Goal: Task Accomplishment & Management: Use online tool/utility

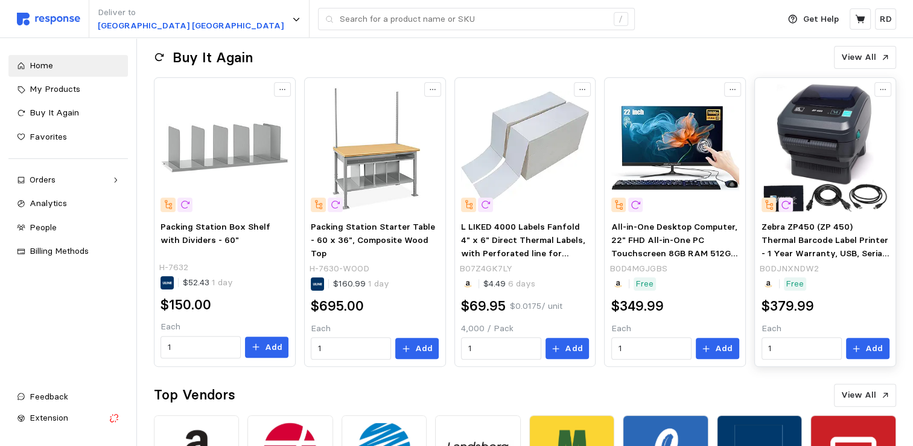
scroll to position [266, 0]
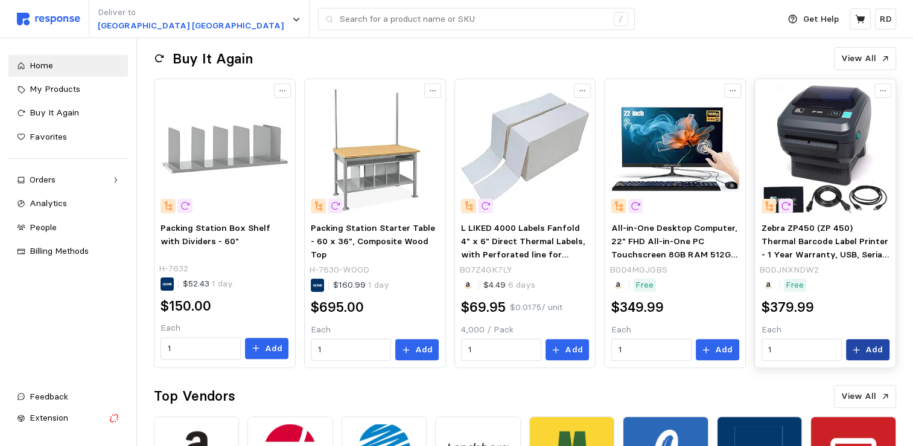
click at [878, 349] on p "Add" at bounding box center [875, 349] width 18 height 13
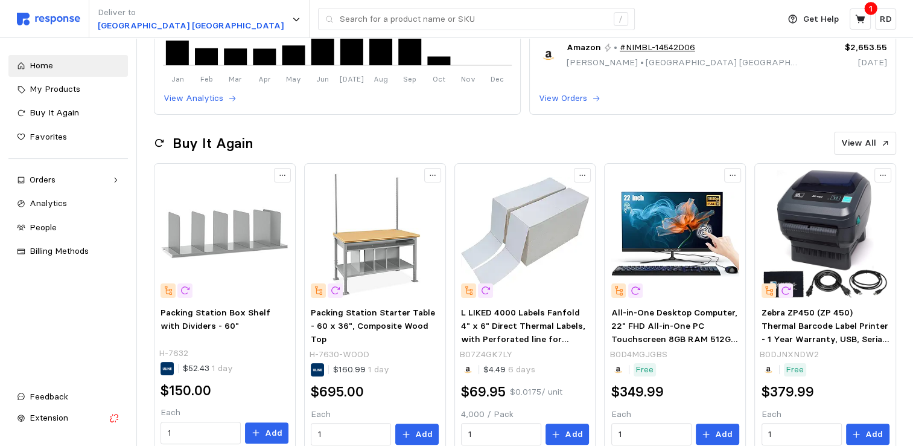
scroll to position [241, 0]
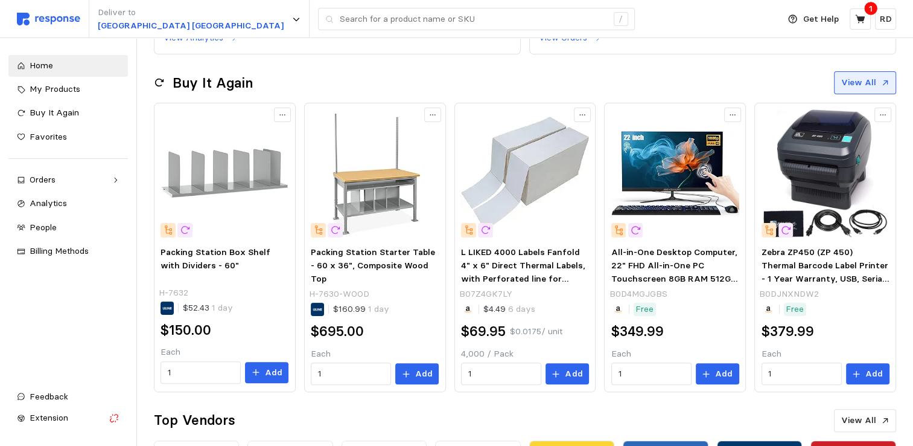
click at [869, 82] on p "View All" at bounding box center [859, 82] width 35 height 13
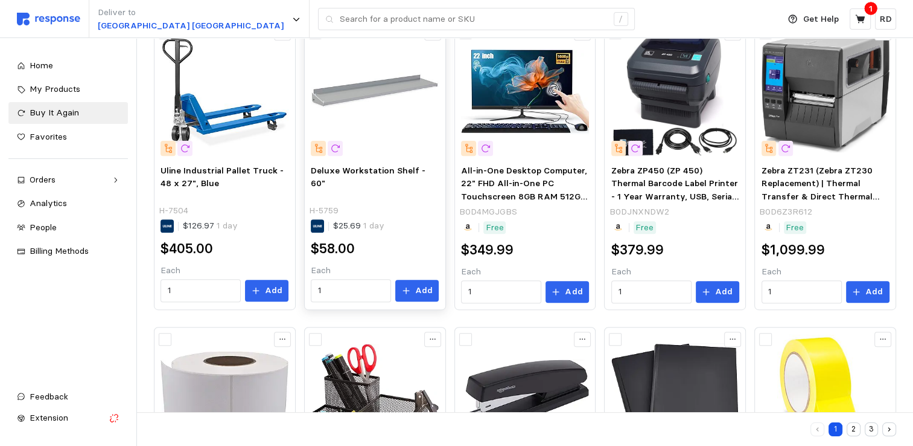
scroll to position [423, 0]
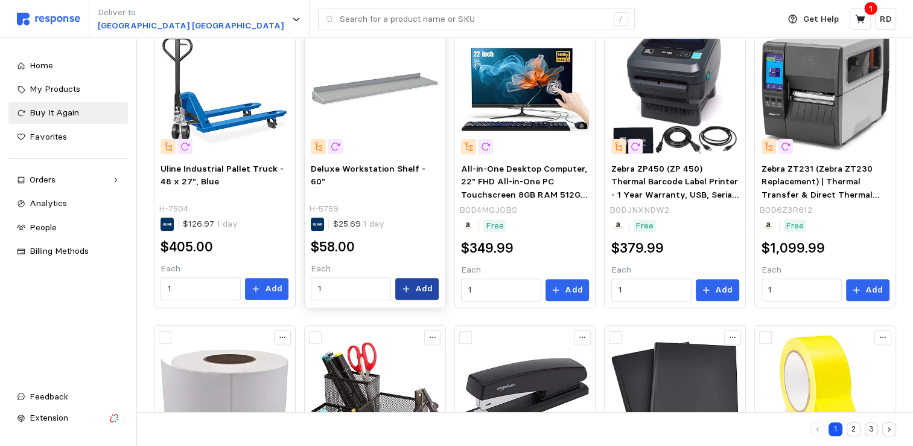
click at [423, 287] on p "Add" at bounding box center [424, 288] width 18 height 13
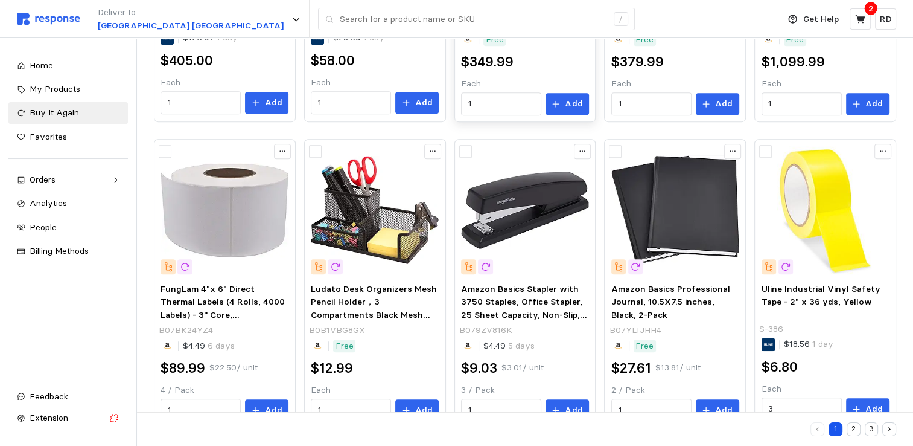
scroll to position [641, 0]
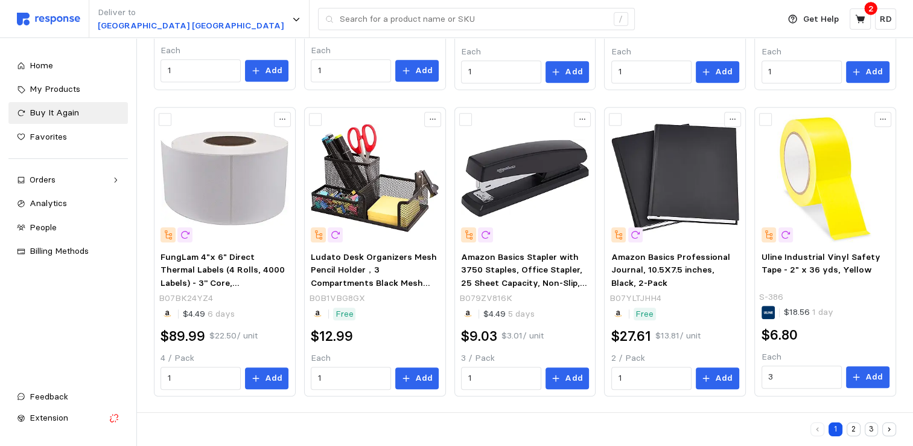
click at [857, 429] on button "2" at bounding box center [854, 429] width 14 height 14
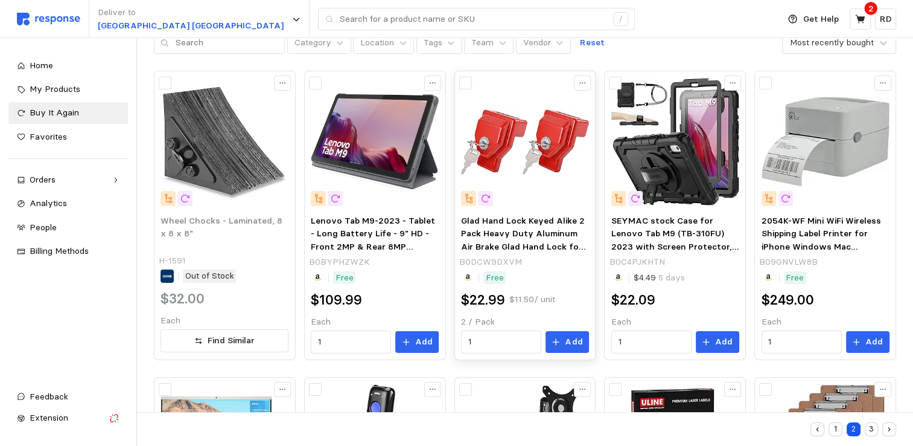
scroll to position [60, 0]
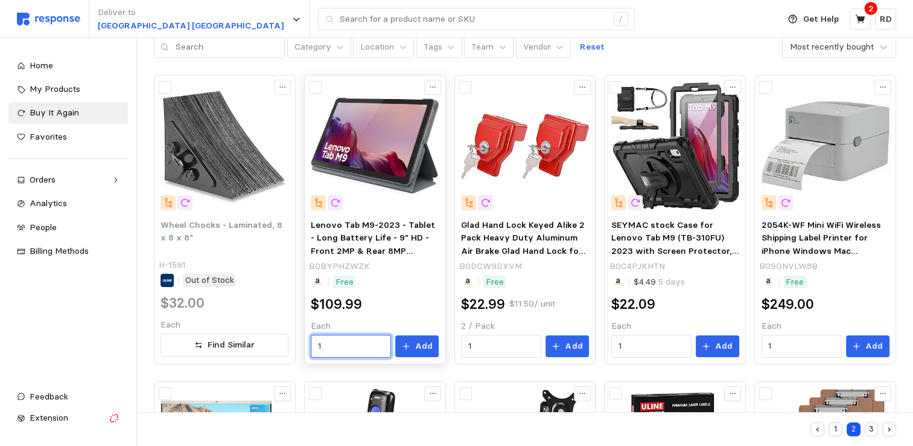
click at [331, 348] on input "1" at bounding box center [351, 346] width 66 height 22
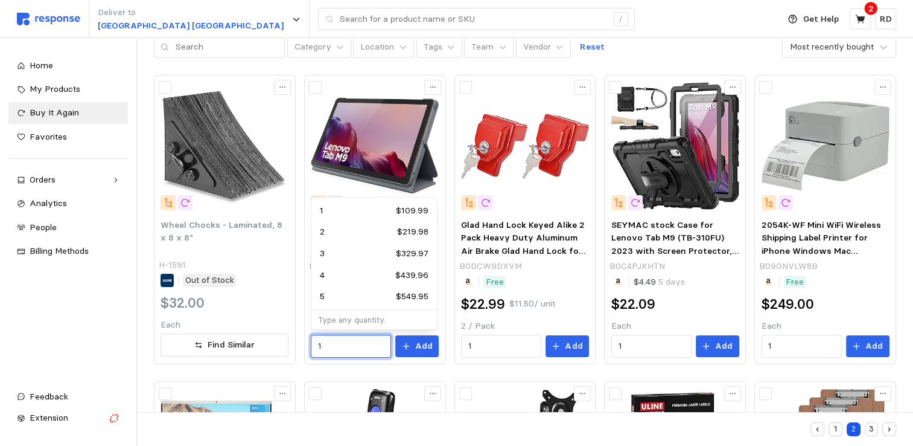
click at [326, 234] on div "2 $219.98" at bounding box center [374, 231] width 109 height 13
type input "2"
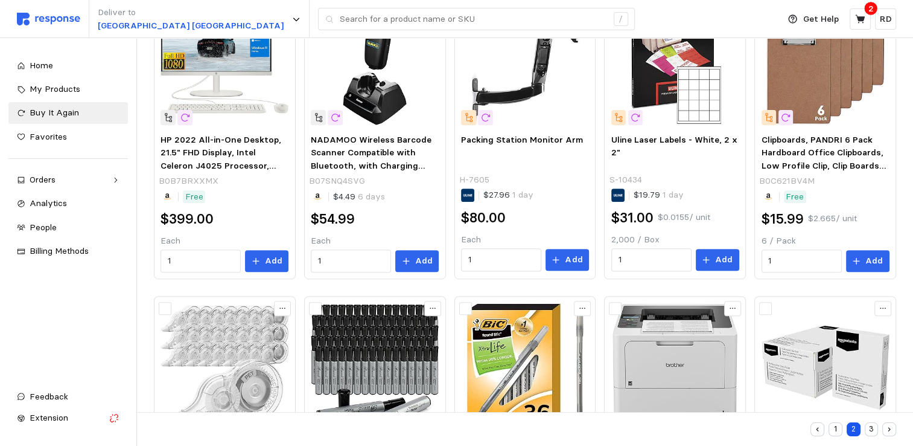
scroll to position [483, 0]
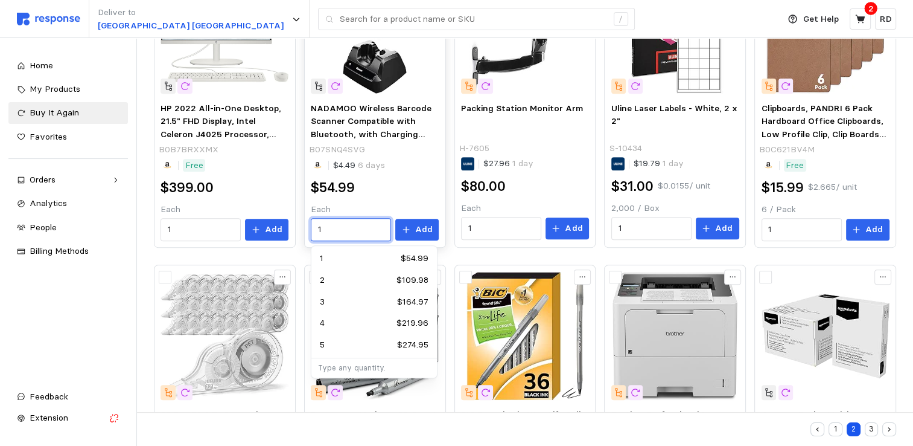
click at [346, 227] on input "1" at bounding box center [351, 230] width 66 height 22
click at [348, 279] on div "2 $109.98" at bounding box center [374, 279] width 109 height 13
type input "2"
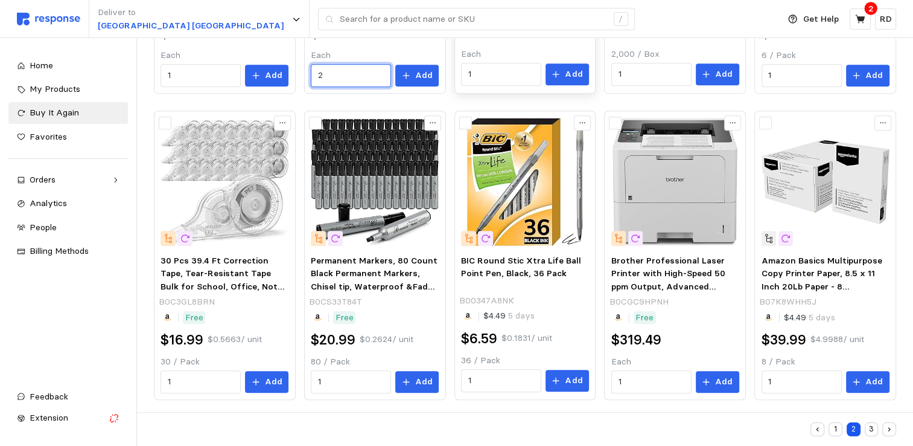
scroll to position [641, 0]
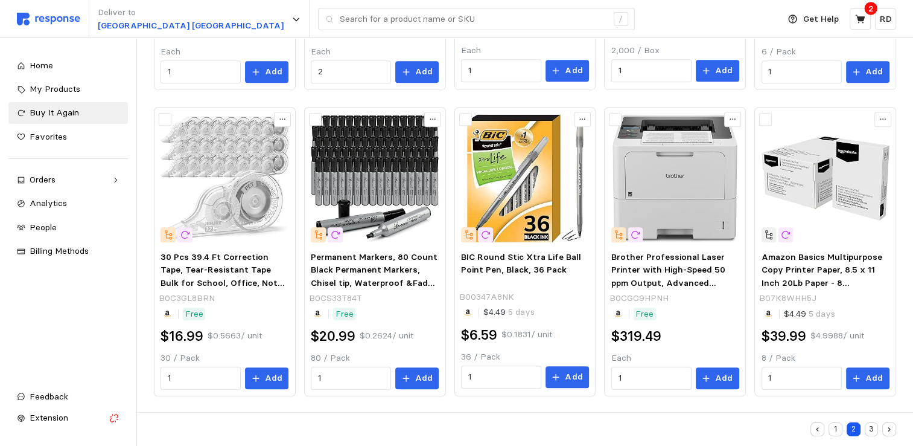
click at [868, 428] on button "3" at bounding box center [872, 429] width 14 height 14
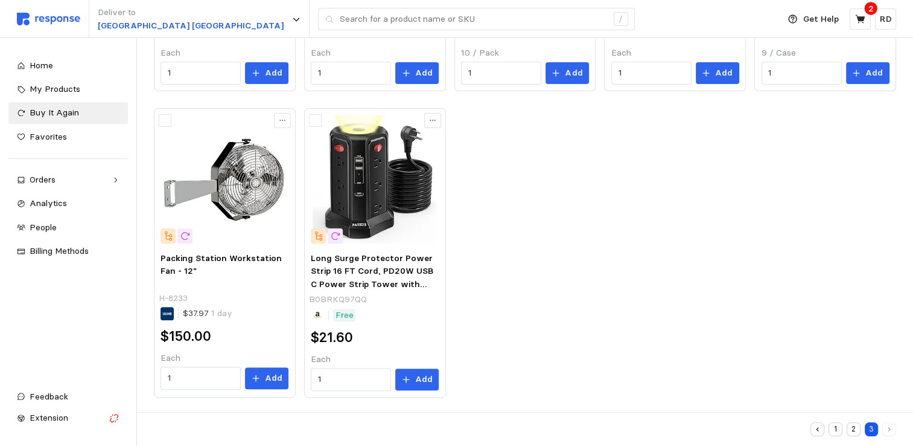
scroll to position [334, 0]
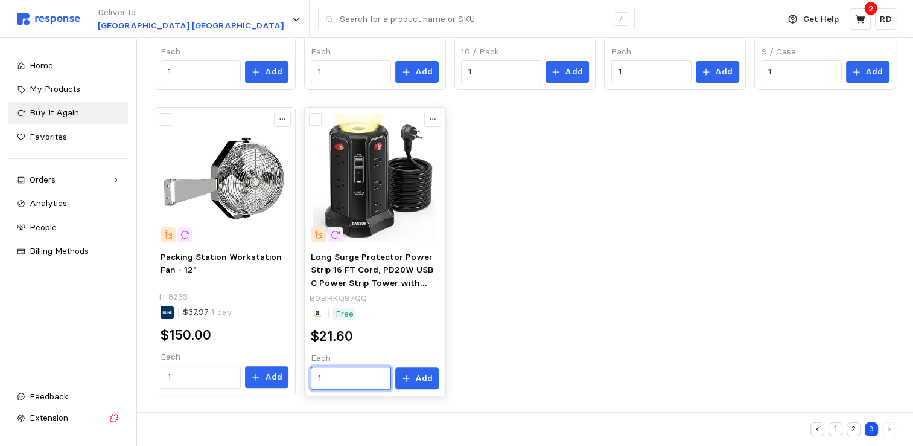
click at [327, 375] on input "1" at bounding box center [351, 378] width 66 height 22
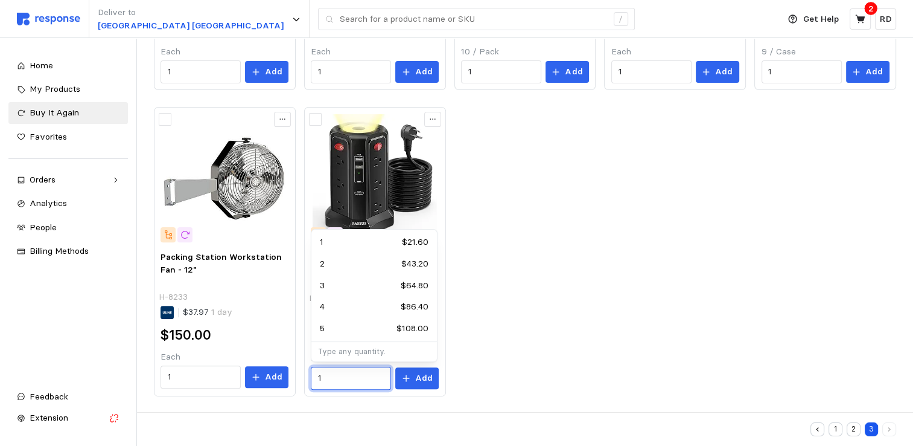
click at [326, 265] on div "2 $43.20" at bounding box center [374, 263] width 109 height 13
type input "2"
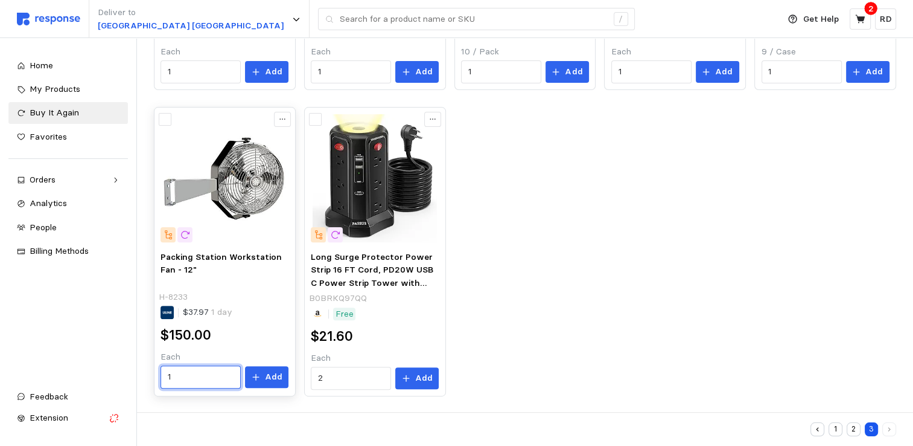
click at [177, 375] on input "1" at bounding box center [201, 377] width 66 height 22
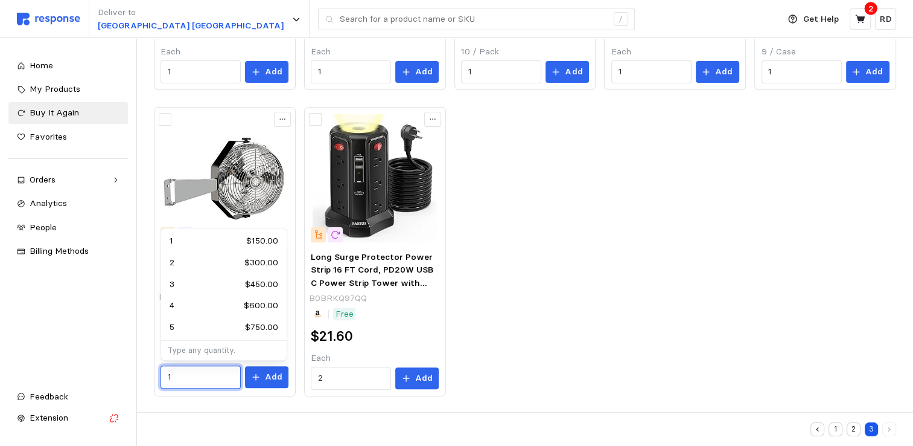
click at [175, 262] on div "2 $300.00" at bounding box center [224, 262] width 109 height 13
type input "2"
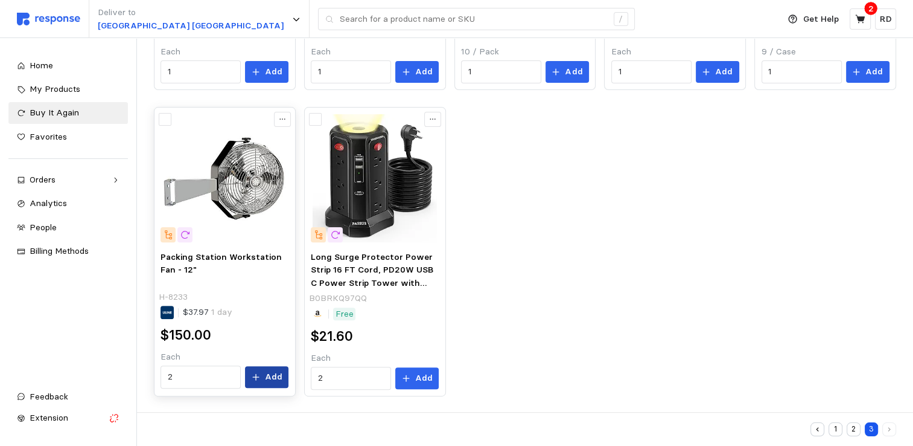
click at [275, 376] on p "Add" at bounding box center [274, 376] width 18 height 13
click at [426, 378] on p "Add" at bounding box center [424, 377] width 18 height 13
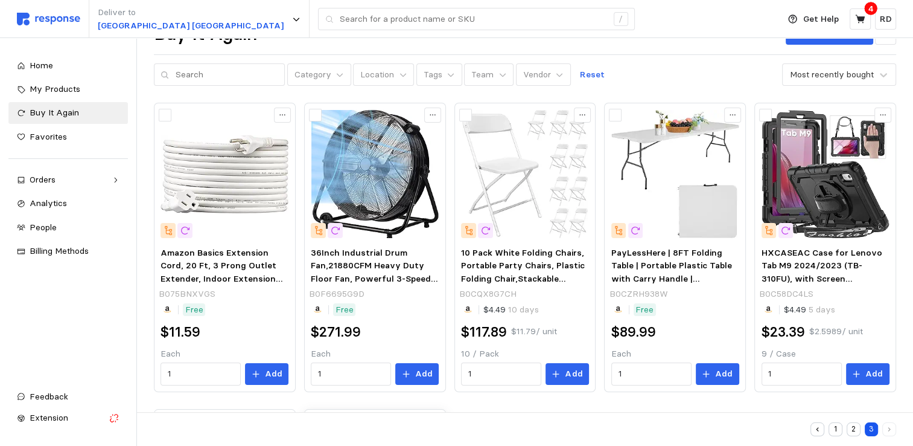
scroll to position [0, 0]
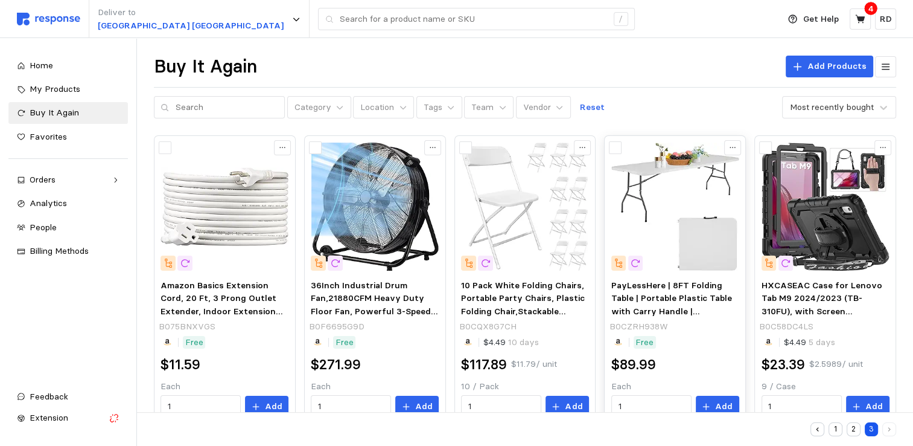
drag, startPoint x: 662, startPoint y: 298, endPoint x: 718, endPoint y: 274, distance: 60.9
click at [662, 298] on span "PayLessHere | 8FT Folding Table | Portable Plastic Table with Carry Handle | Wa…" at bounding box center [672, 331] width 121 height 103
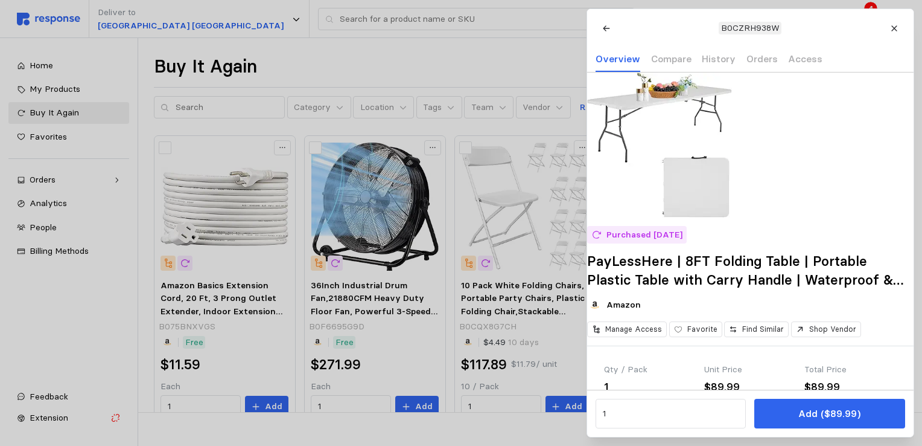
click at [482, 52] on div at bounding box center [461, 223] width 922 height 446
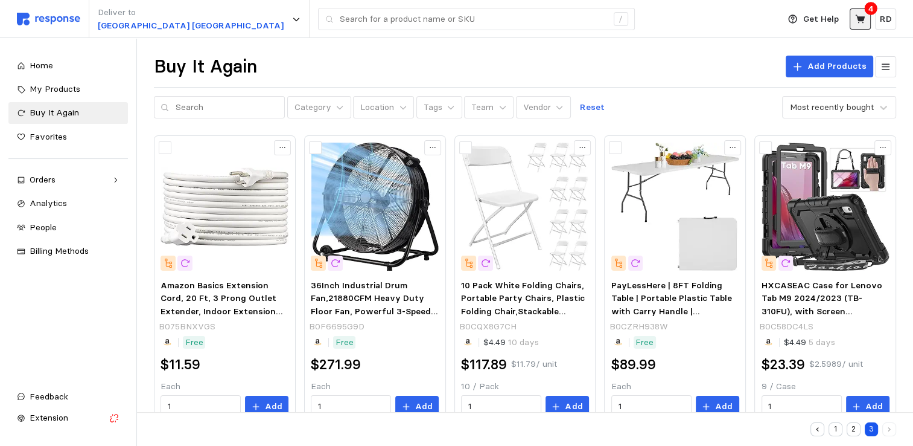
click at [862, 14] on icon at bounding box center [860, 19] width 11 height 11
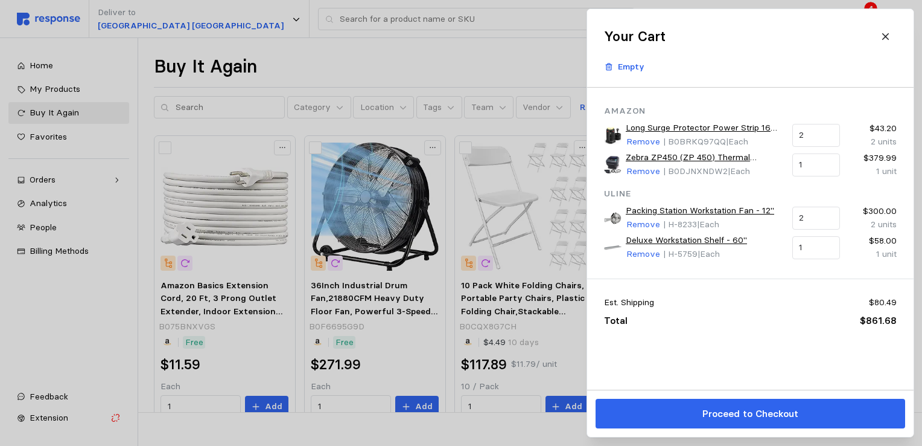
click at [413, 64] on div at bounding box center [461, 223] width 922 height 446
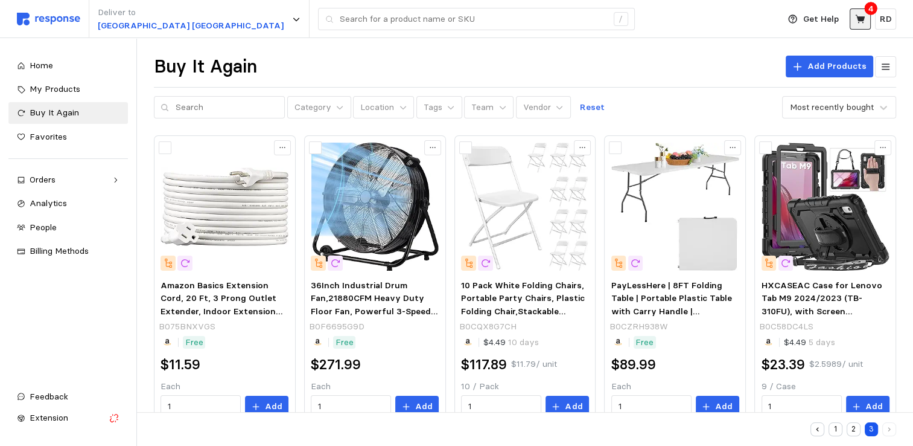
click at [861, 11] on button at bounding box center [860, 18] width 21 height 21
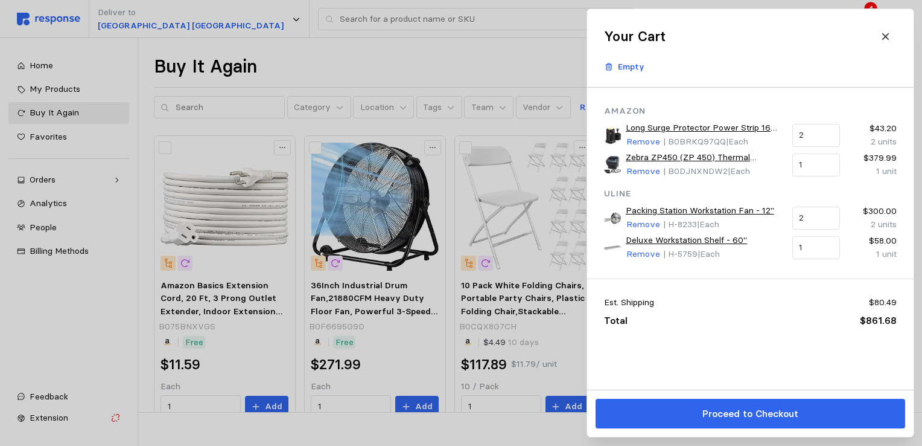
click at [435, 59] on div at bounding box center [461, 223] width 922 height 446
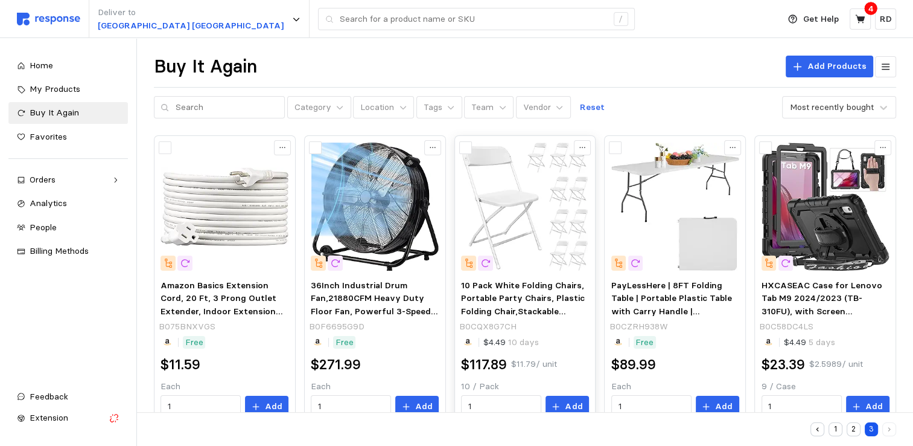
scroll to position [334, 0]
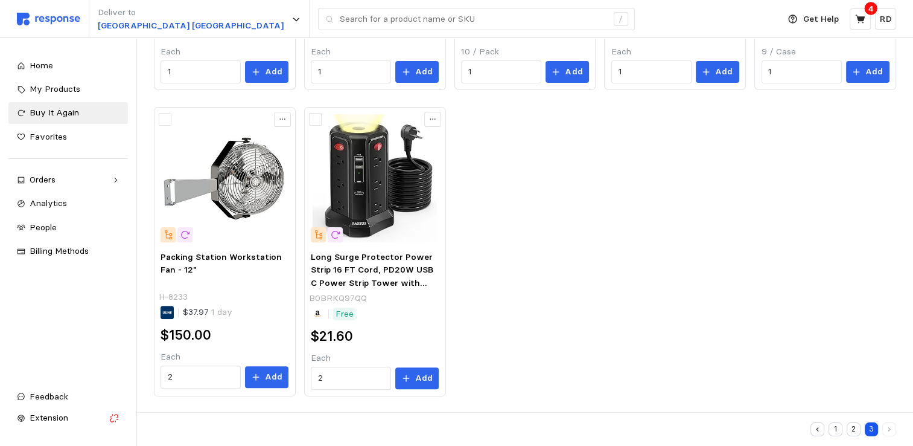
click at [855, 429] on button "2" at bounding box center [854, 429] width 14 height 14
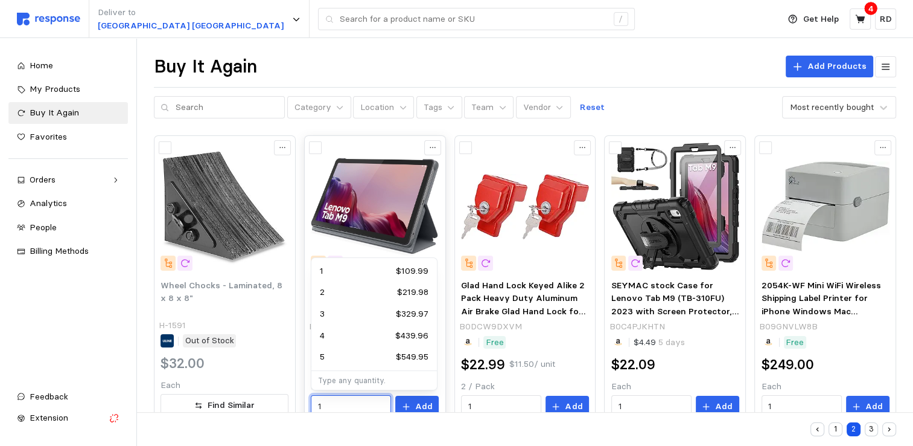
click at [342, 407] on input "1" at bounding box center [351, 406] width 66 height 22
click at [340, 290] on div "2 $219.98" at bounding box center [374, 292] width 109 height 13
type input "2"
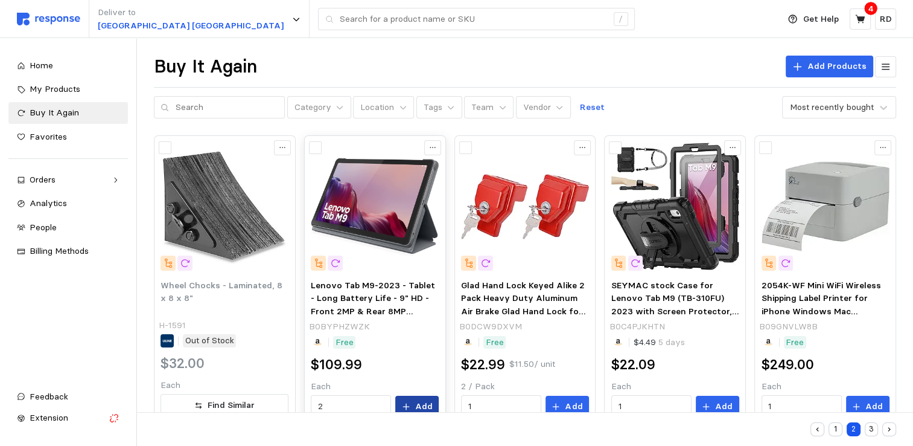
click at [414, 403] on button "Add" at bounding box center [416, 406] width 43 height 22
click at [869, 15] on button at bounding box center [860, 18] width 21 height 21
